Goal: Information Seeking & Learning: Learn about a topic

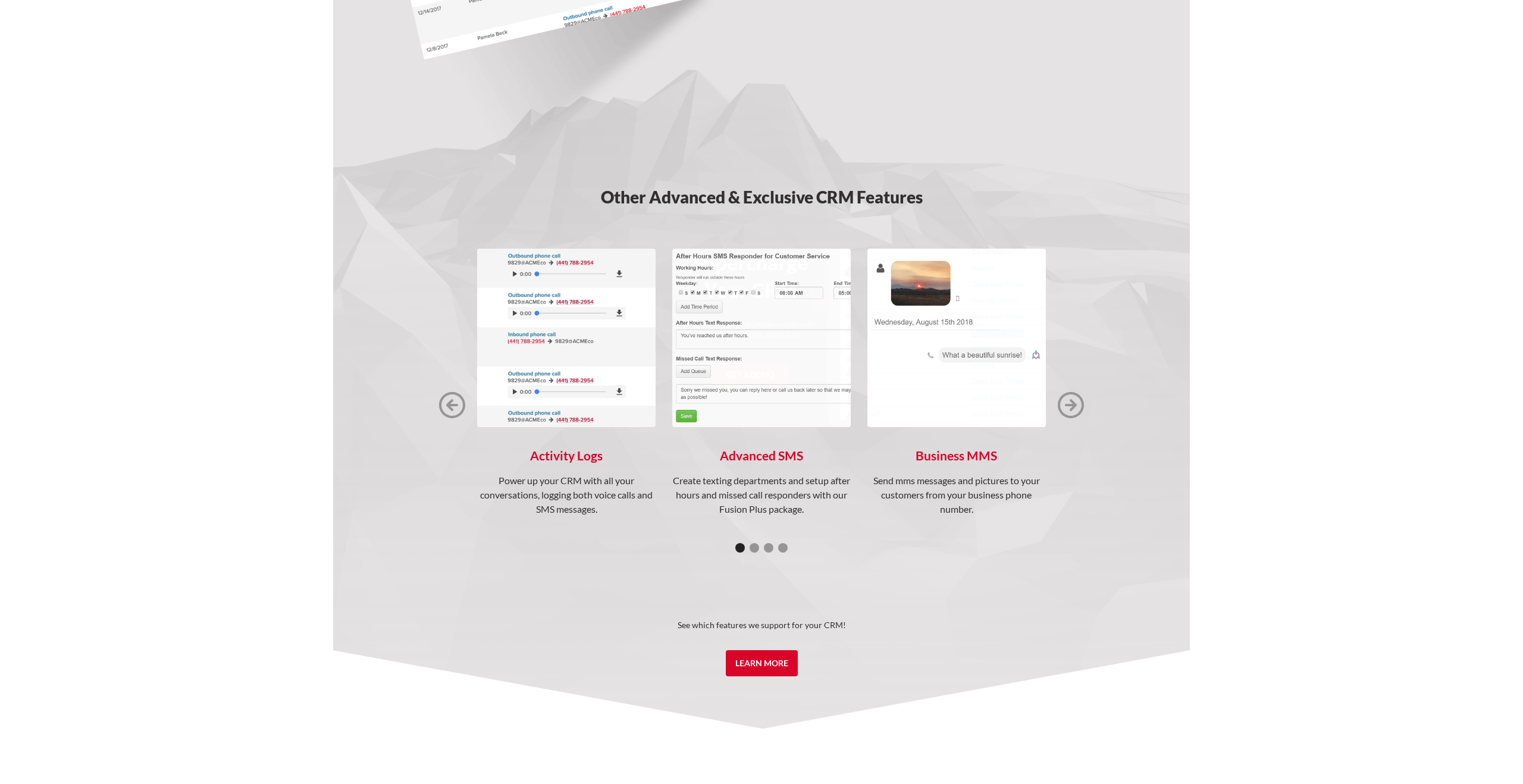
scroll to position [1388, 0]
click at [766, 659] on link "Learn More" at bounding box center [762, 661] width 72 height 26
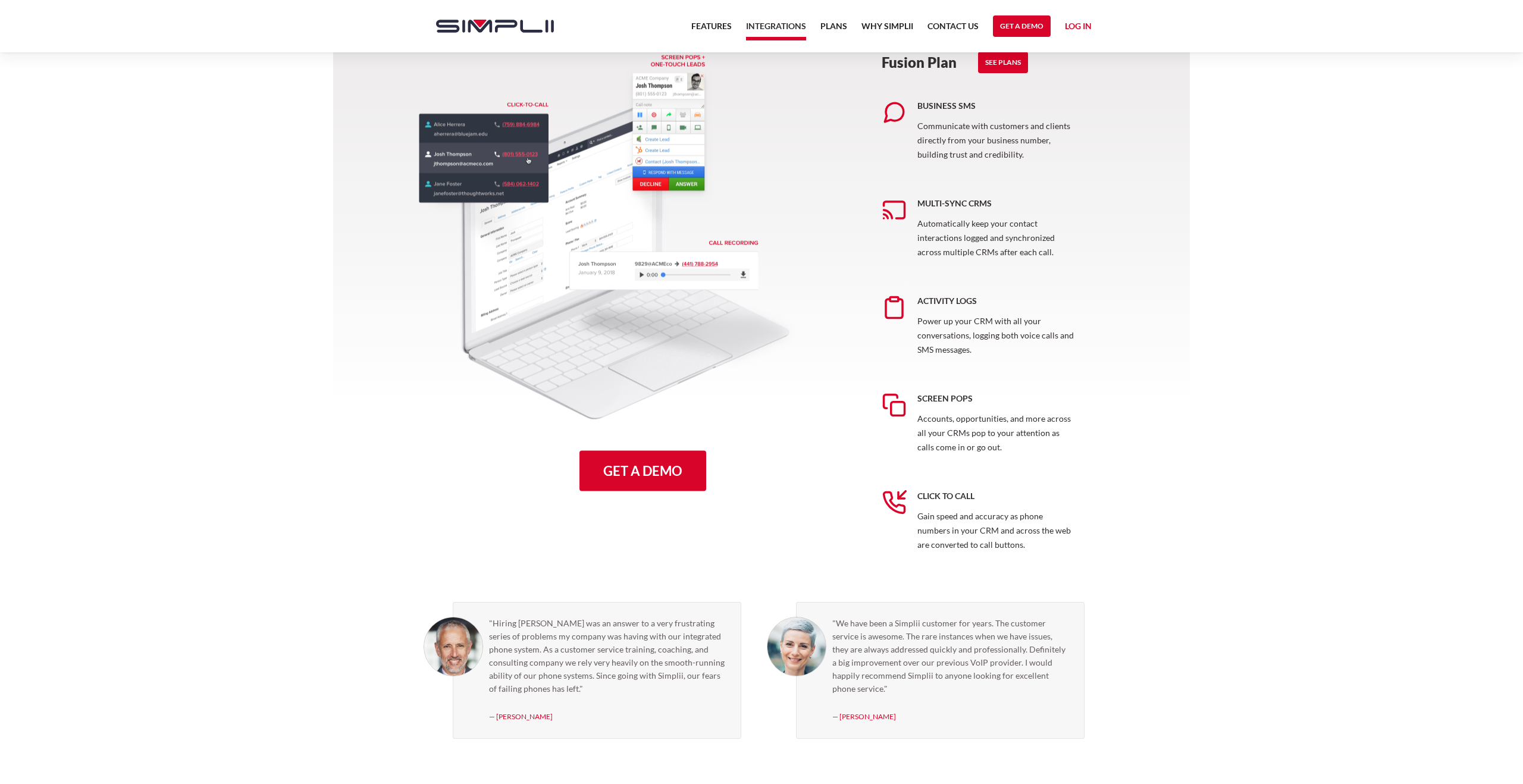
scroll to position [571, 0]
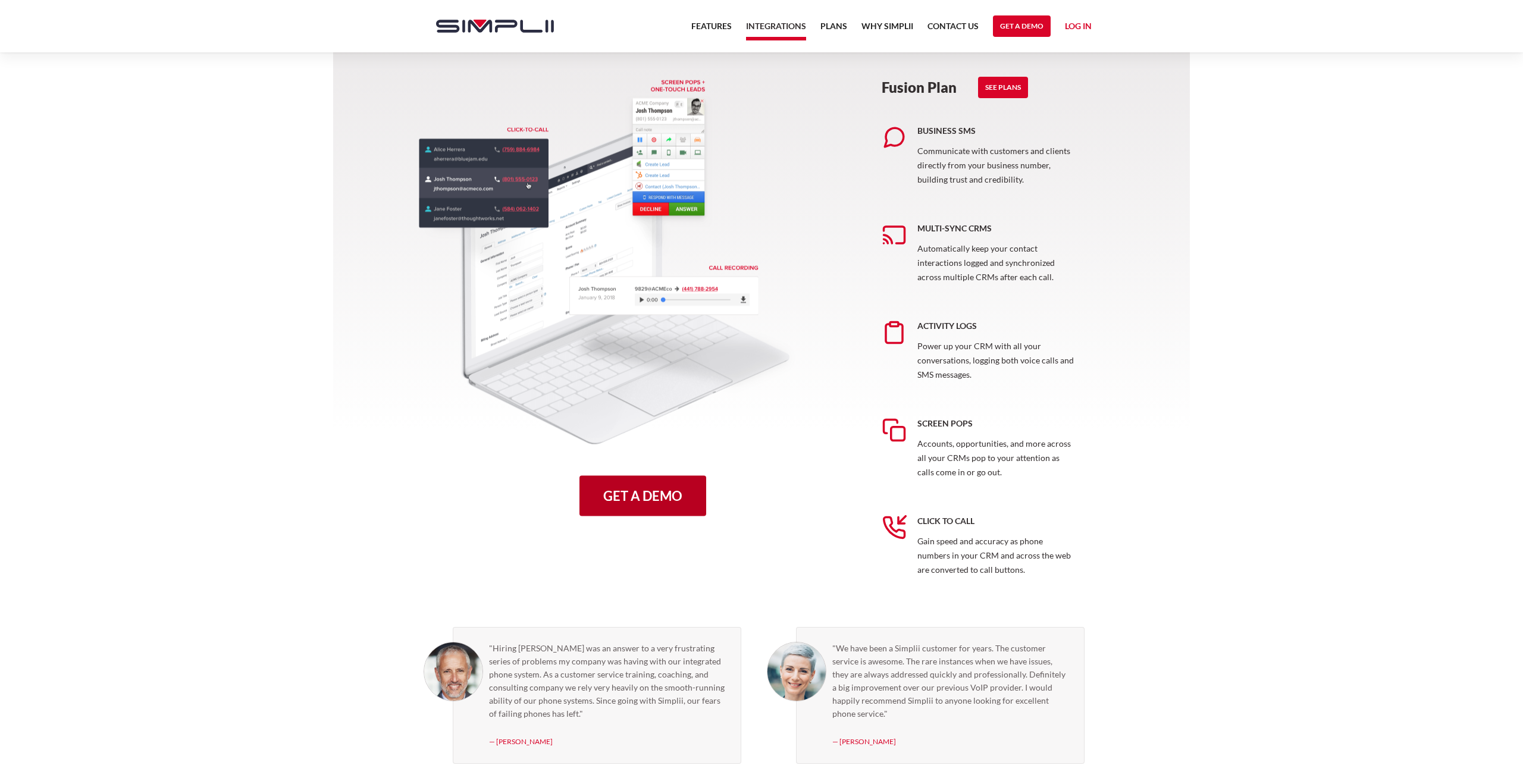
click at [636, 496] on link "Get a Demo" at bounding box center [642, 496] width 127 height 40
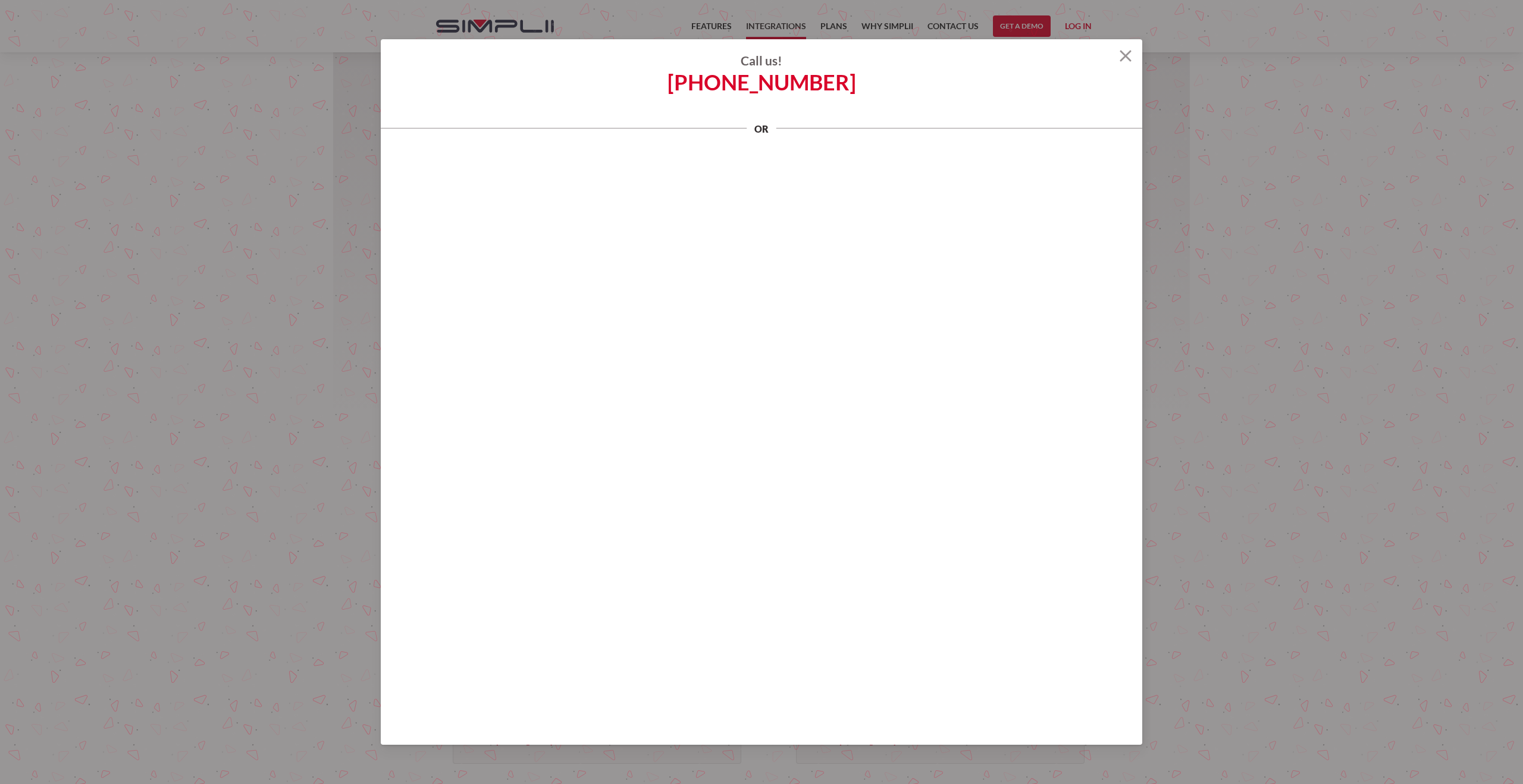
click at [1121, 53] on img at bounding box center [1125, 55] width 12 height 12
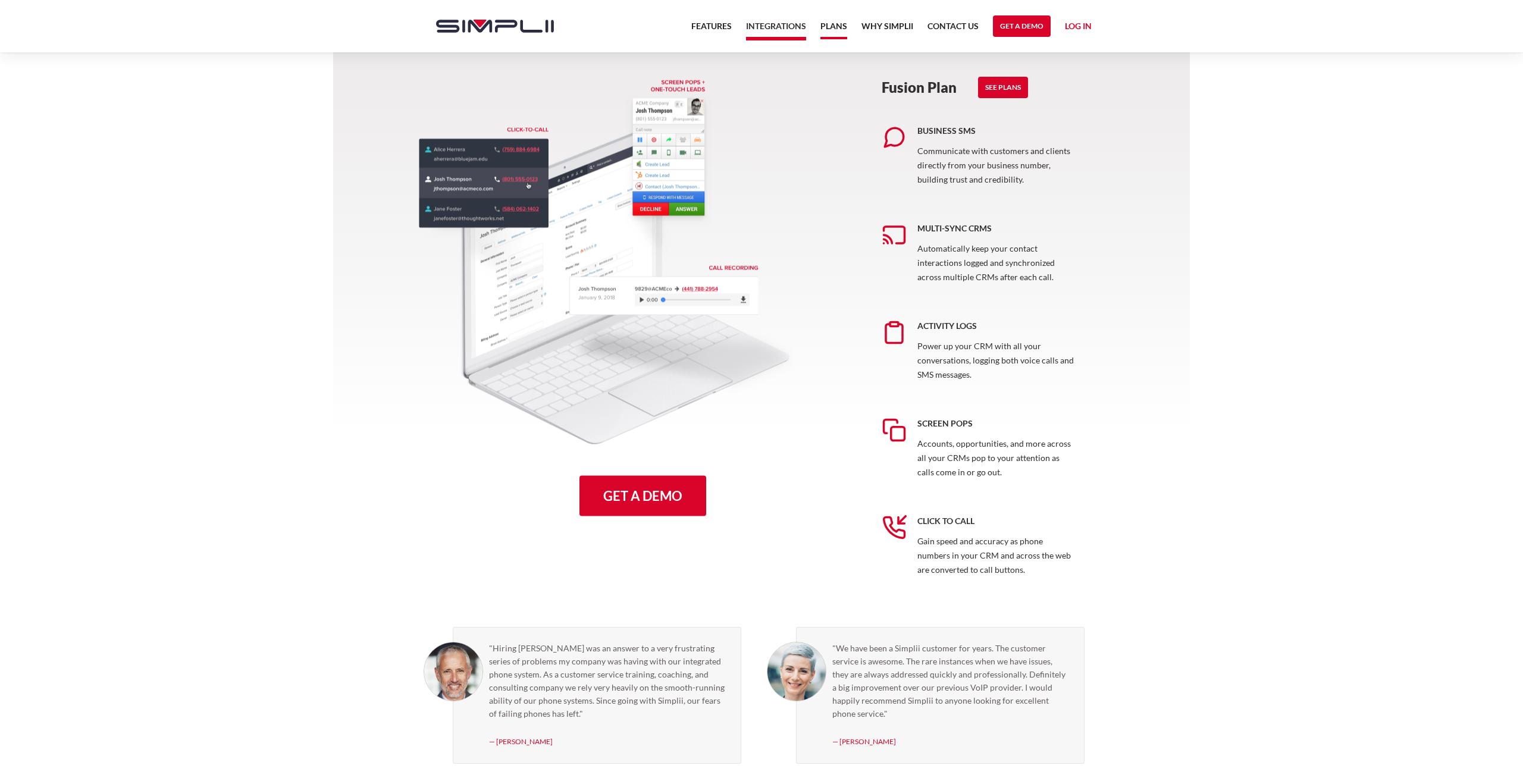
click at [835, 26] on link "Plans" at bounding box center [834, 29] width 27 height 20
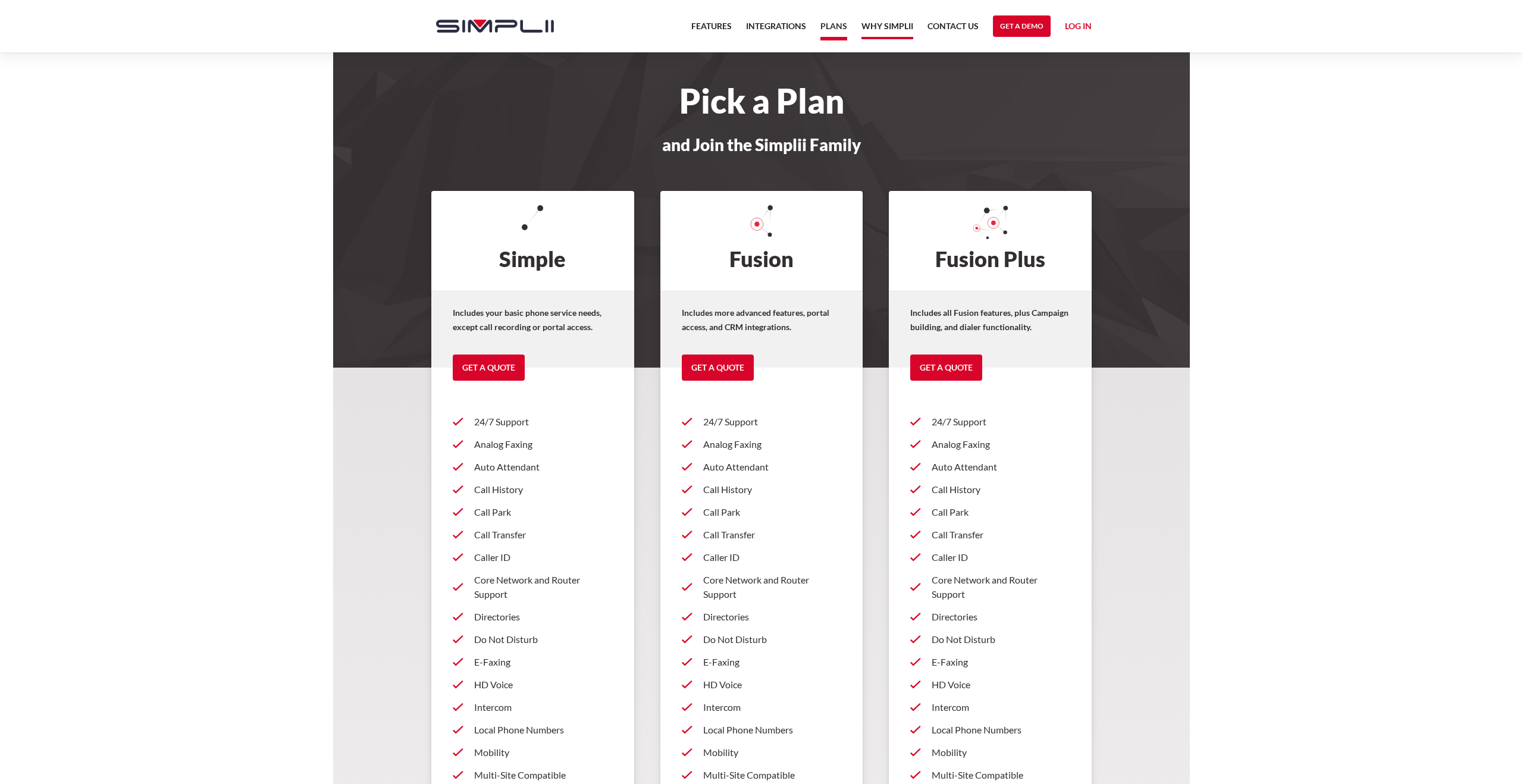
click at [891, 29] on link "Why Simplii" at bounding box center [887, 29] width 52 height 20
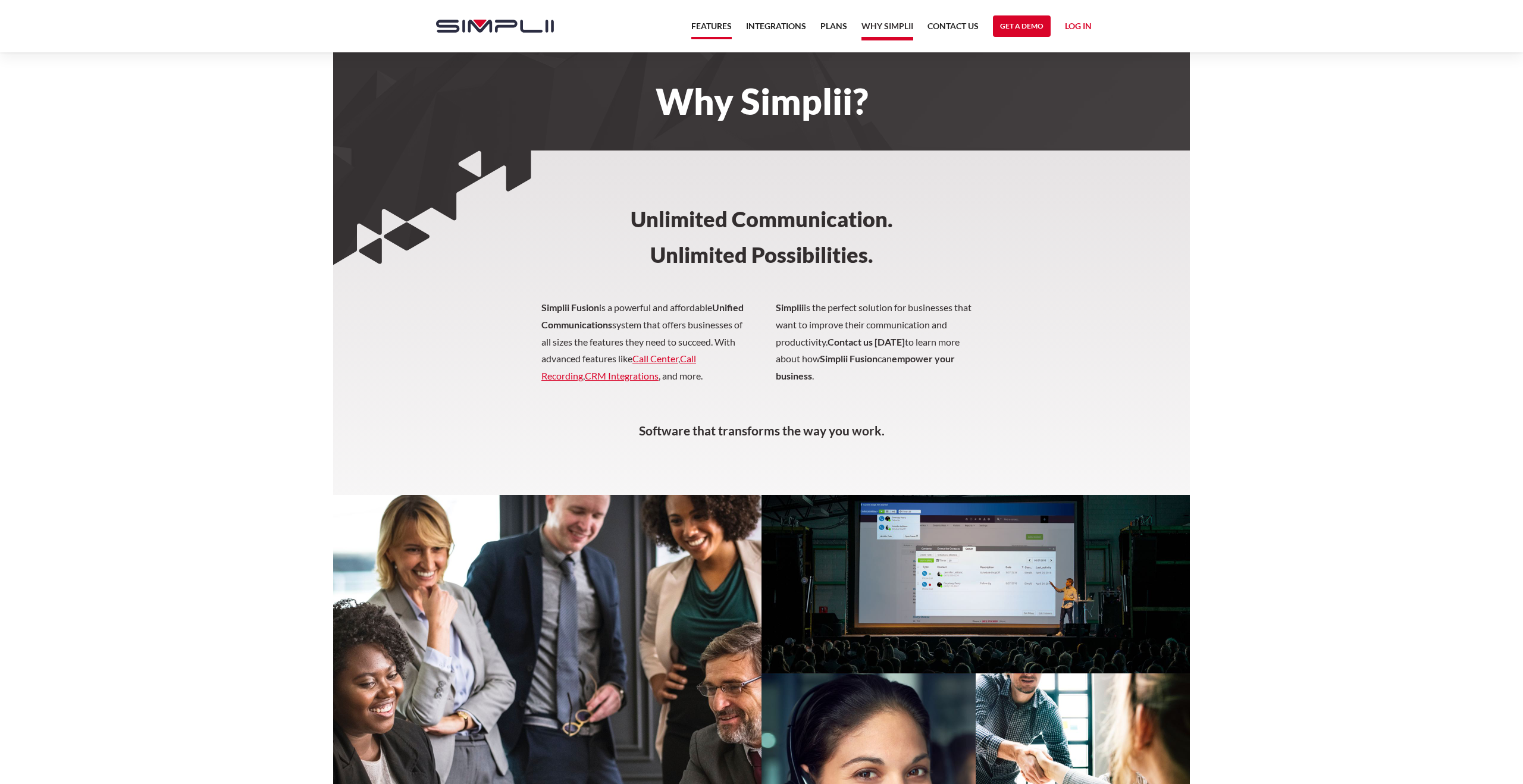
click at [715, 28] on link "Features" at bounding box center [712, 29] width 40 height 20
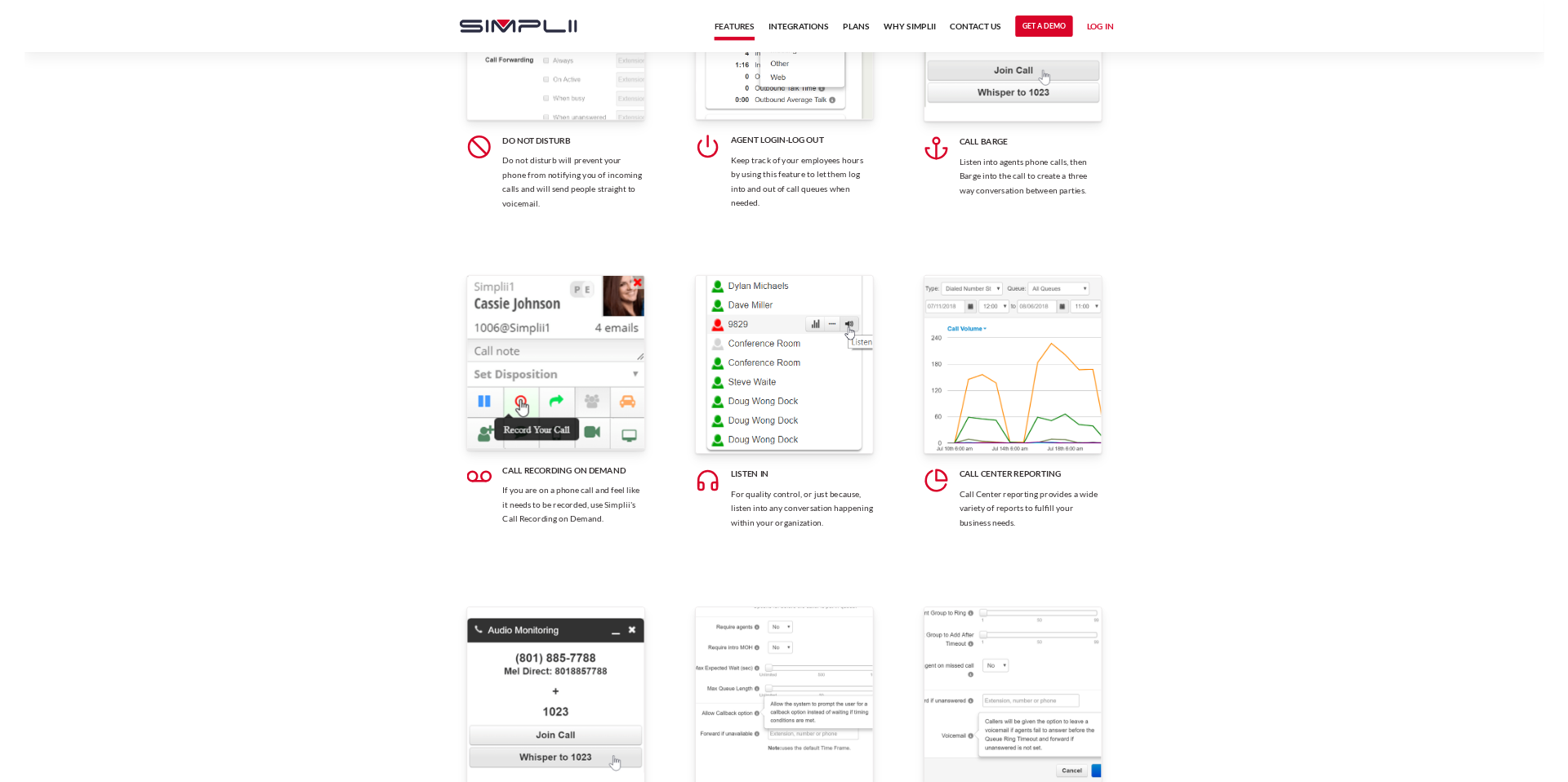
scroll to position [7524, 0]
